Goal: Information Seeking & Learning: Find specific fact

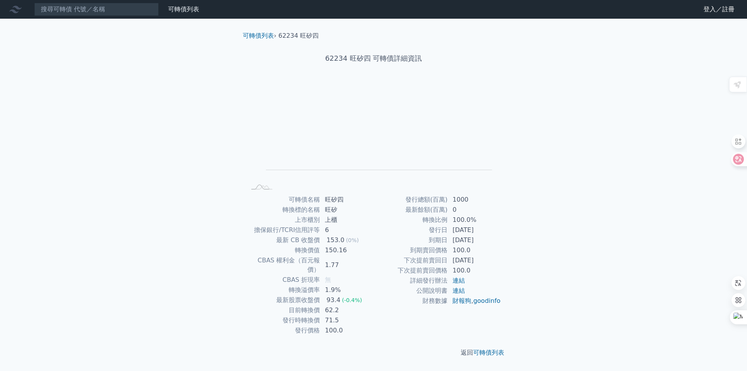
click at [469, 222] on td "100.0%" at bounding box center [474, 220] width 53 height 10
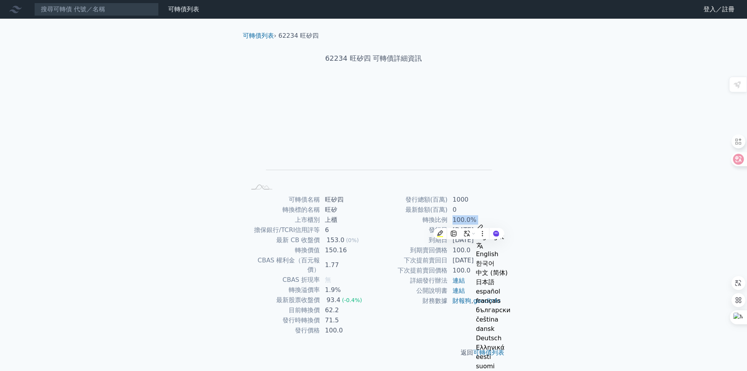
click at [469, 222] on td "100.0%" at bounding box center [474, 220] width 53 height 10
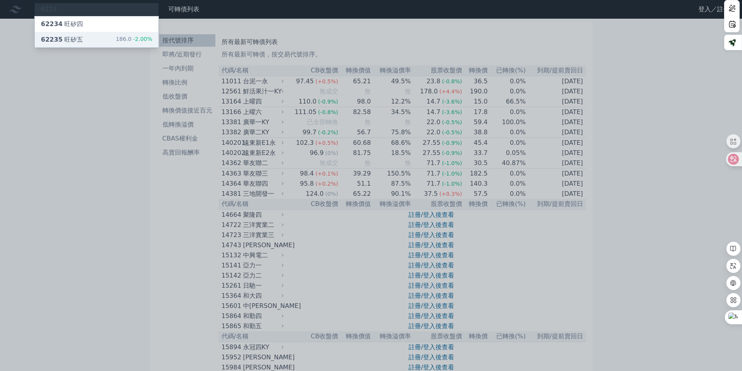
type input "6223"
click at [78, 37] on div "62235 旺矽五" at bounding box center [62, 39] width 42 height 9
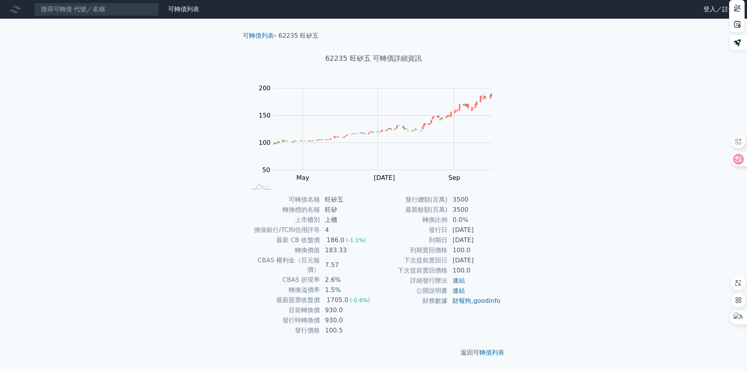
click at [94, 1] on nav "可轉債列表 財務數據 可轉債列表 財務數據 登入／註冊 登入／註冊" at bounding box center [373, 9] width 747 height 19
click at [93, 7] on input at bounding box center [96, 9] width 125 height 13
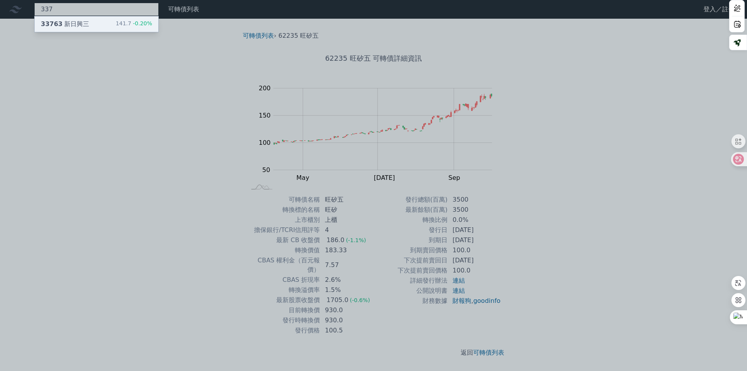
type input "337"
click at [97, 21] on div "33763 新日興三 141.7 -0.20%" at bounding box center [97, 24] width 124 height 16
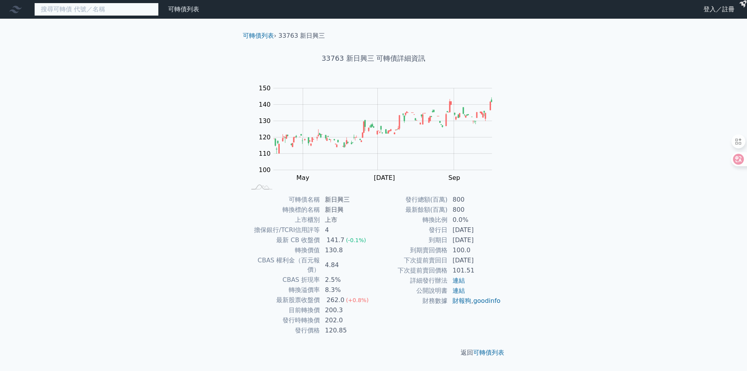
click at [106, 14] on input at bounding box center [96, 9] width 125 height 13
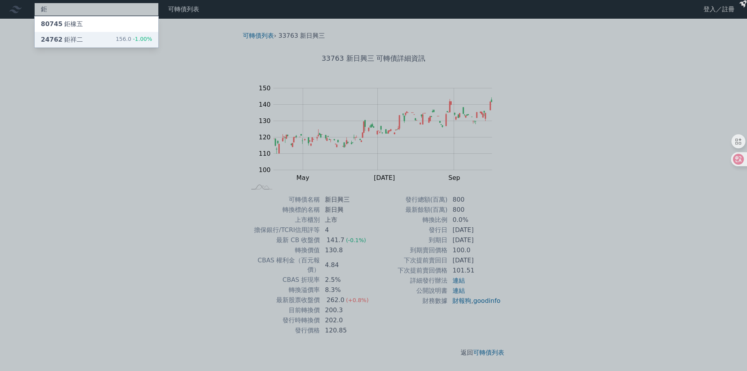
type input "鉅"
click at [94, 32] on div "24762 鉅祥二 156.0 -1.00%" at bounding box center [97, 40] width 124 height 16
